Goal: Task Accomplishment & Management: Complete application form

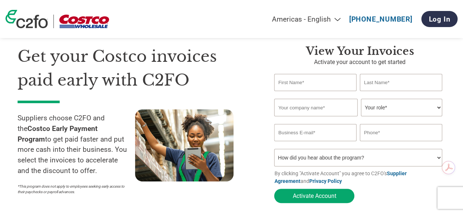
scroll to position [25, 0]
click at [310, 81] on input "text" at bounding box center [315, 82] width 82 height 17
type input "[PERSON_NAME]"
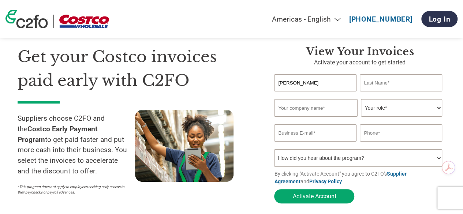
type input "[PERSON_NAME]"
type input "Oviedo Group LLC"
type input "2259160611"
click at [389, 107] on select "Your role* CFO Controller Credit Manager Finance Director Treasurer CEO Preside…" at bounding box center [401, 108] width 81 height 18
select select "OFFICE_MANAGER"
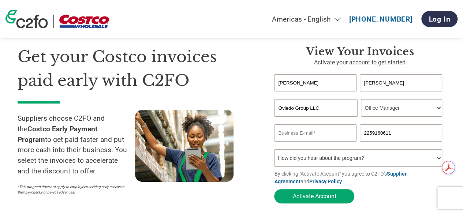
click at [361, 100] on select "Your role* CFO Controller Credit Manager Finance Director Treasurer CEO Preside…" at bounding box center [401, 108] width 81 height 18
click at [321, 132] on input "email" at bounding box center [315, 132] width 82 height 17
type input "[PERSON_NAME][EMAIL_ADDRESS][PERSON_NAME][DOMAIN_NAME]"
click at [321, 165] on select "How did you hear about the program? Received a letter Email Social Media Online…" at bounding box center [358, 158] width 168 height 18
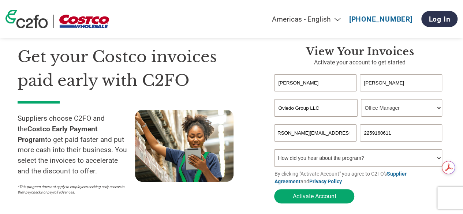
scroll to position [0, 0]
select select "Other"
click at [274, 151] on select "How did you hear about the program? Received a letter Email Social Media Online…" at bounding box center [358, 158] width 168 height 18
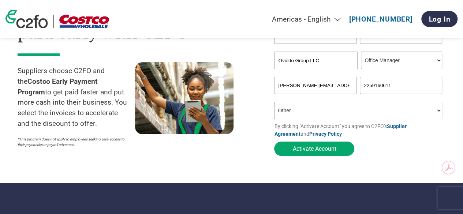
scroll to position [73, 0]
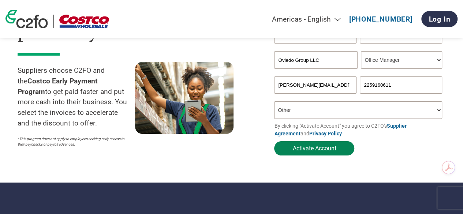
click at [295, 150] on button "Activate Account" at bounding box center [314, 148] width 80 height 14
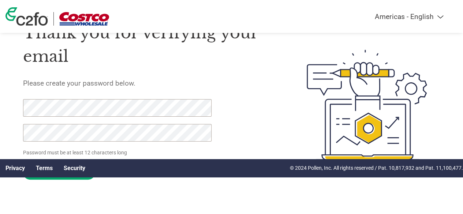
scroll to position [40, 0]
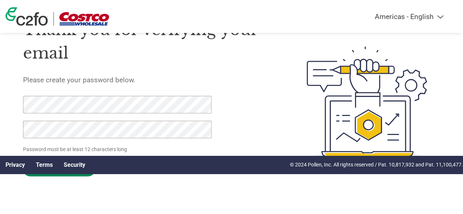
click at [73, 176] on input "Set Password" at bounding box center [59, 169] width 72 height 14
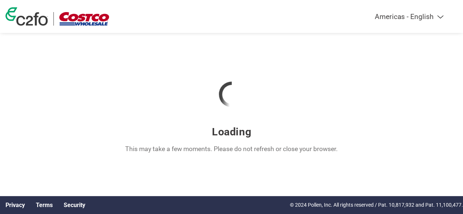
scroll to position [0, 0]
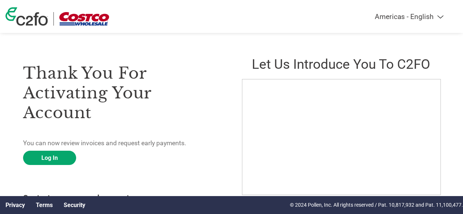
click at [210, 88] on h3 "Thank you for activating your account" at bounding box center [122, 92] width 198 height 59
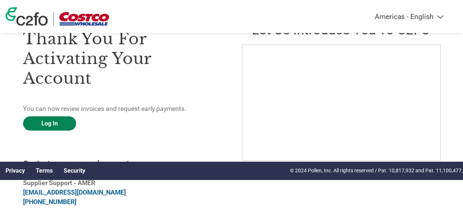
click at [36, 125] on link "Log In" at bounding box center [49, 123] width 53 height 14
